Goal: Information Seeking & Learning: Learn about a topic

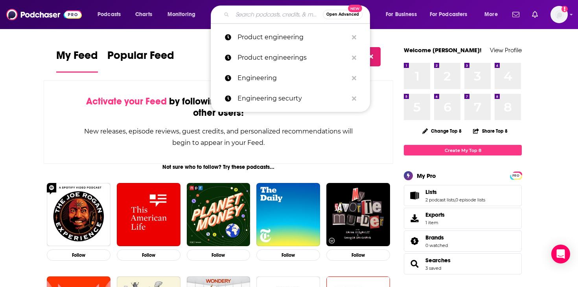
click at [255, 17] on input "Search podcasts, credits, & more..." at bounding box center [277, 14] width 90 height 13
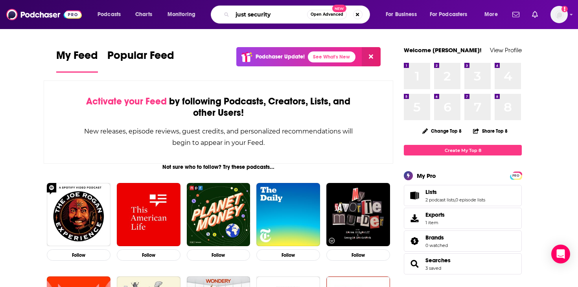
type input "just security"
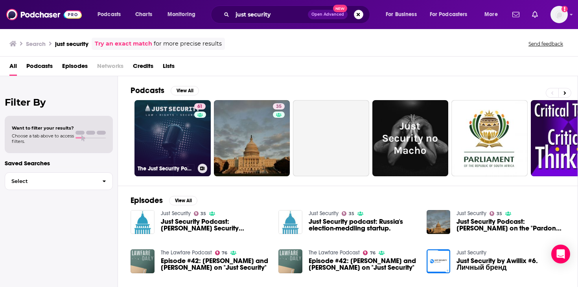
scroll to position [0, 0]
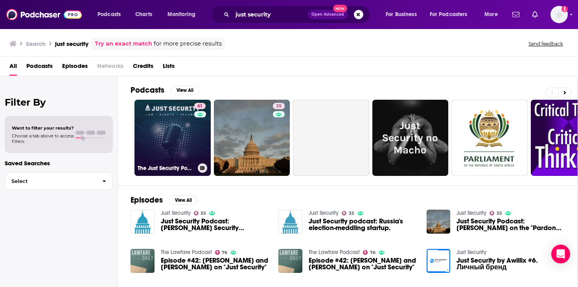
click at [165, 138] on link "61 The Just Security Podcast" at bounding box center [172, 138] width 76 height 76
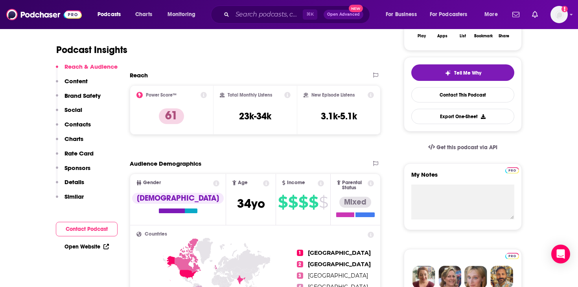
scroll to position [164, 0]
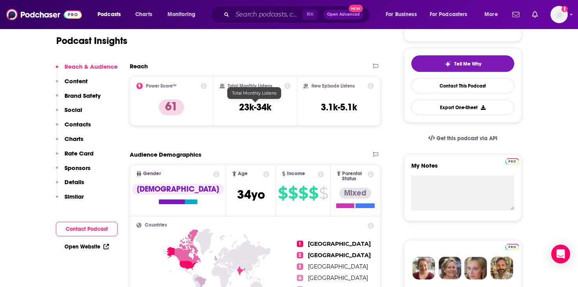
click at [262, 110] on h3 "23k-34k" at bounding box center [255, 107] width 32 height 12
copy div "23k-34k"
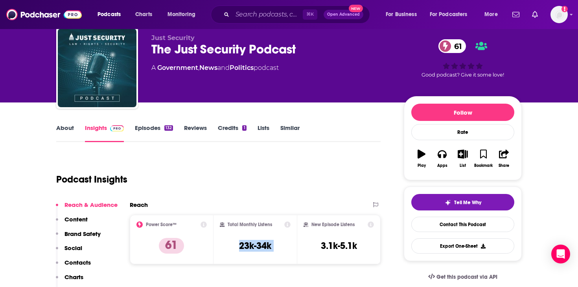
scroll to position [0, 0]
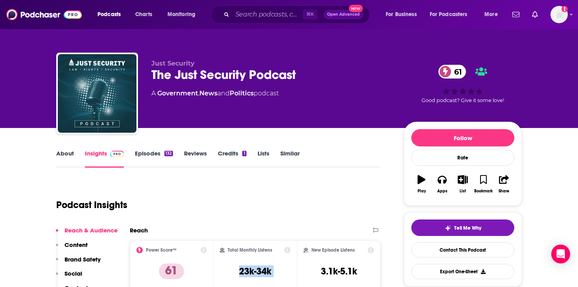
click at [68, 157] on link "About" at bounding box center [65, 159] width 18 height 18
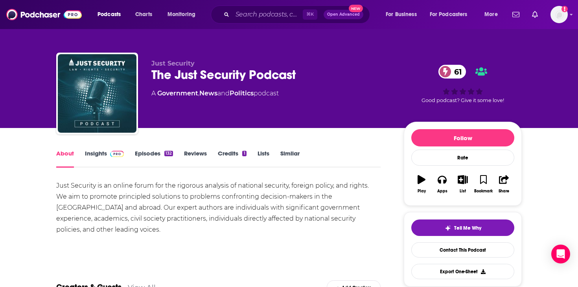
click at [124, 184] on div "Just Security is an online forum for the rigorous analysis of national security…" at bounding box center [218, 207] width 324 height 55
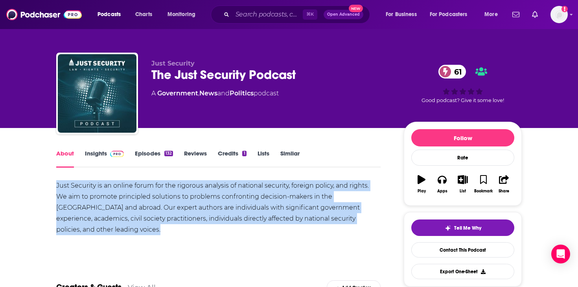
click at [124, 184] on div "Just Security is an online forum for the rigorous analysis of national security…" at bounding box center [218, 207] width 324 height 55
copy div "Just Security is an online forum for the rigorous analysis of national security…"
click at [141, 157] on link "Episodes 132" at bounding box center [154, 159] width 38 height 18
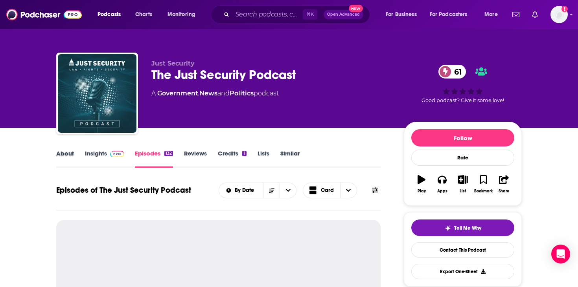
click at [79, 153] on div "About" at bounding box center [70, 159] width 29 height 18
click at [93, 152] on link "Insights" at bounding box center [104, 159] width 39 height 18
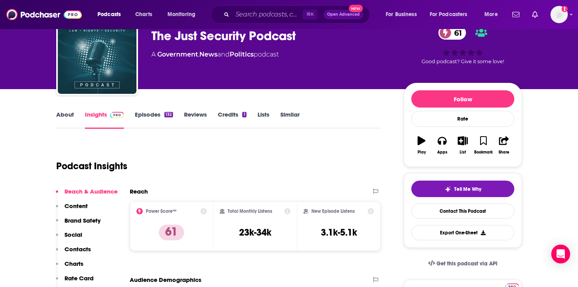
scroll to position [75, 0]
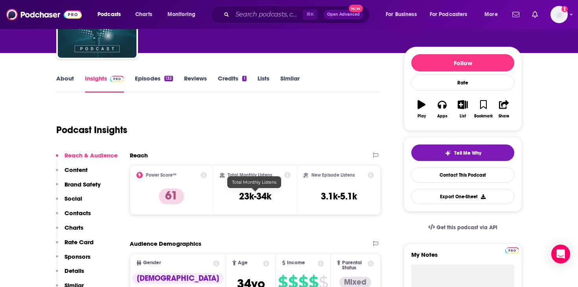
click at [262, 199] on h3 "23k-34k" at bounding box center [255, 197] width 32 height 12
click at [263, 199] on h3 "23k-34k" at bounding box center [255, 197] width 32 height 12
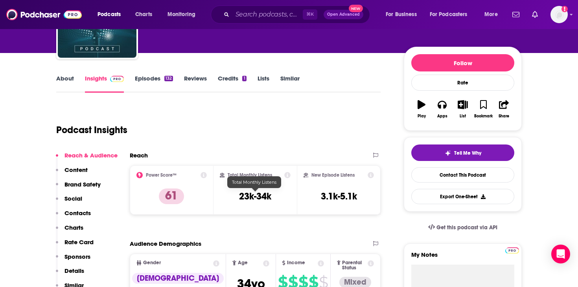
click at [263, 199] on h3 "23k-34k" at bounding box center [255, 197] width 32 height 12
copy div "23k-34k"
